Goal: Task Accomplishment & Management: Complete application form

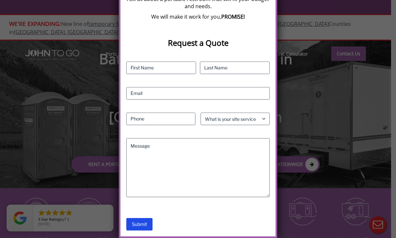
scroll to position [150, 0]
click at [258, 120] on select "What is your site service need? Consumer Construction - Commercial Construction…" at bounding box center [235, 119] width 69 height 12
select select "Event"
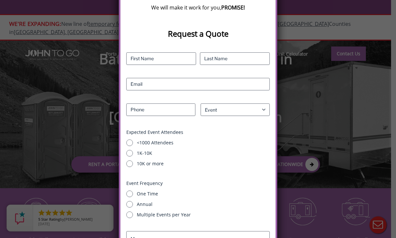
click at [172, 146] on label "<1000 Attendees" at bounding box center [203, 143] width 133 height 7
click at [133, 146] on input "<1000 Attendees" at bounding box center [129, 143] width 7 height 7
radio input "true"
click at [158, 197] on label "One Time" at bounding box center [203, 194] width 133 height 7
click at [133, 197] on input "One Time" at bounding box center [129, 194] width 7 height 7
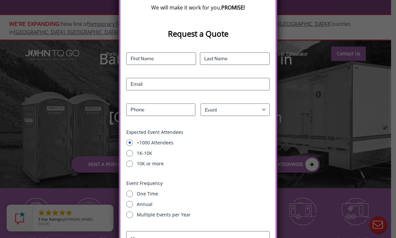
radio input "true"
click at [183, 62] on input "First" at bounding box center [161, 58] width 70 height 12
type input "Levi"
click at [244, 65] on input "Last" at bounding box center [235, 58] width 70 height 12
type input "Mushaiev"
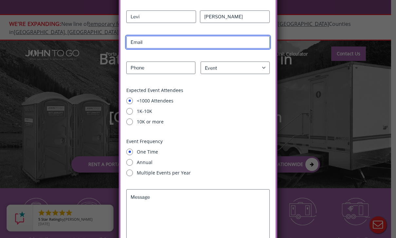
scroll to position [194, 0]
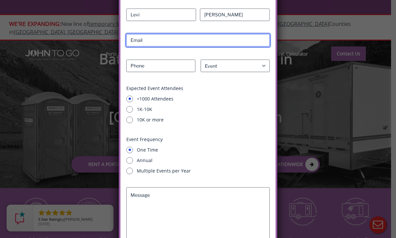
type input "levimushaiev@gmail.com"
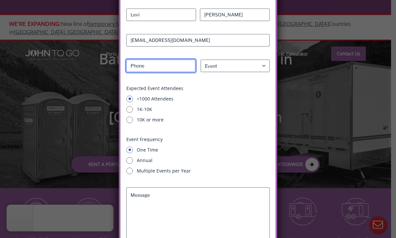
type input "6466444574"
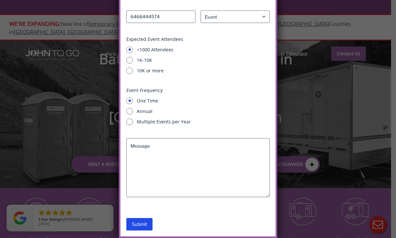
scroll to position [253, 0]
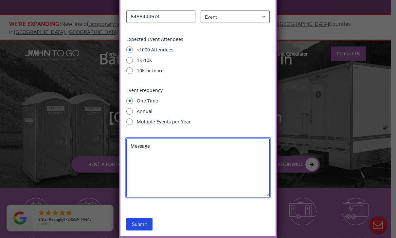
click at [173, 172] on textarea "Message" at bounding box center [197, 167] width 143 height 59
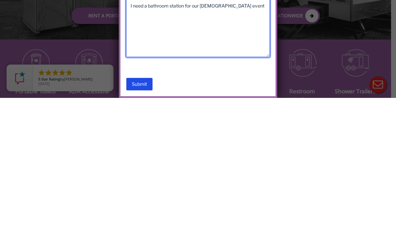
scroll to position [29, 0]
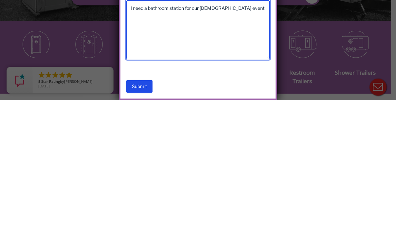
type textarea "I need a bathroom station for our simchas Torah event"
click at [143, 218] on input "Submit" at bounding box center [139, 224] width 26 height 12
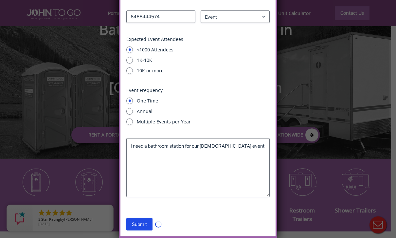
click at [136, 223] on input "Submit" at bounding box center [139, 224] width 26 height 12
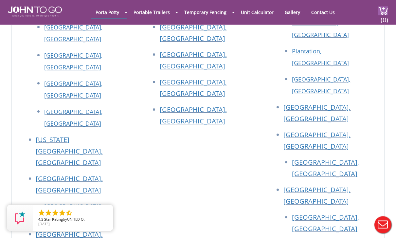
scroll to position [394, 0]
click at [86, 230] on link "[GEOGRAPHIC_DATA], [GEOGRAPHIC_DATA]" at bounding box center [69, 240] width 67 height 20
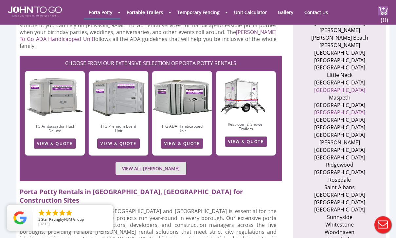
scroll to position [380, 0]
click at [180, 162] on link "VIEW ALL [PERSON_NAME]" at bounding box center [151, 168] width 71 height 13
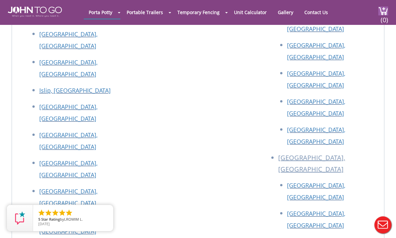
scroll to position [3277, 0]
